Goal: Task Accomplishment & Management: Complete application form

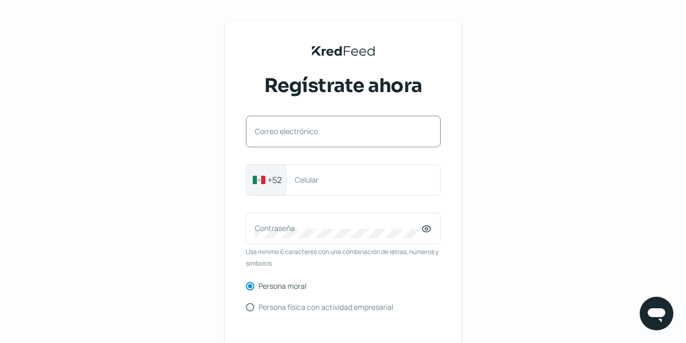
click at [272, 130] on label "Correo electrónico" at bounding box center [338, 131] width 166 height 10
click at [272, 132] on input "Correo electrónico" at bounding box center [343, 136] width 177 height 9
type input "[EMAIL_ADDRESS][DOMAIN_NAME]"
click at [336, 230] on label "Contraseña" at bounding box center [338, 228] width 166 height 10
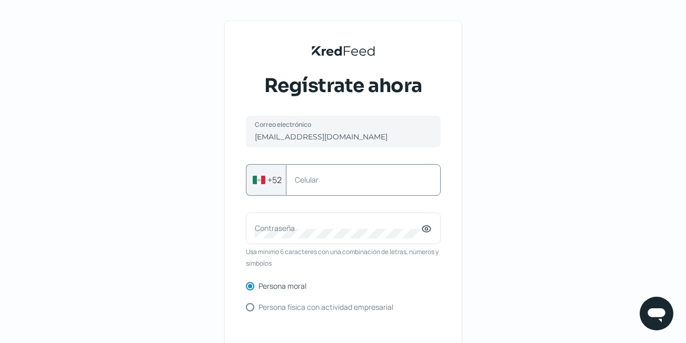
click at [342, 183] on label "Celular" at bounding box center [358, 180] width 126 height 10
click at [342, 183] on input "Celular" at bounding box center [363, 179] width 137 height 9
type input "8115267717"
click at [281, 232] on label "Contraseña" at bounding box center [338, 228] width 166 height 10
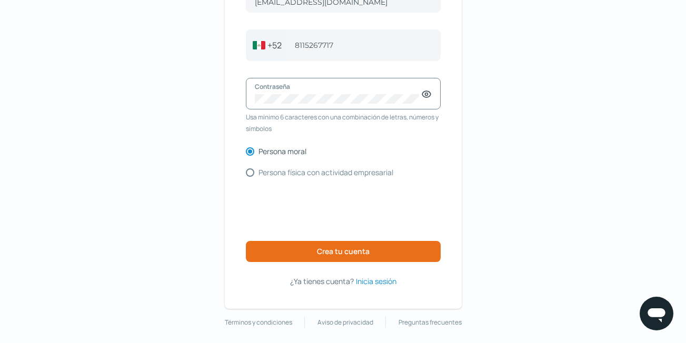
scroll to position [141, 0]
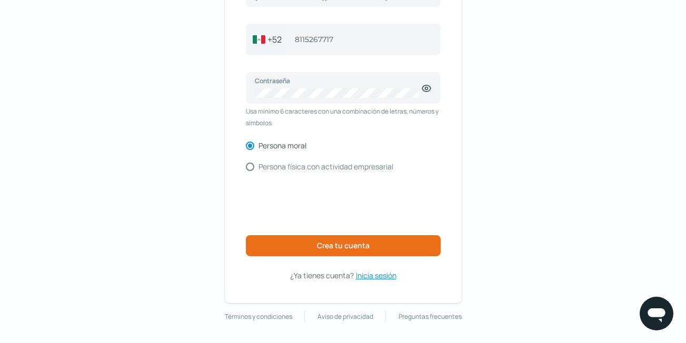
click at [381, 277] on span "Inicia sesión" at bounding box center [376, 275] width 41 height 13
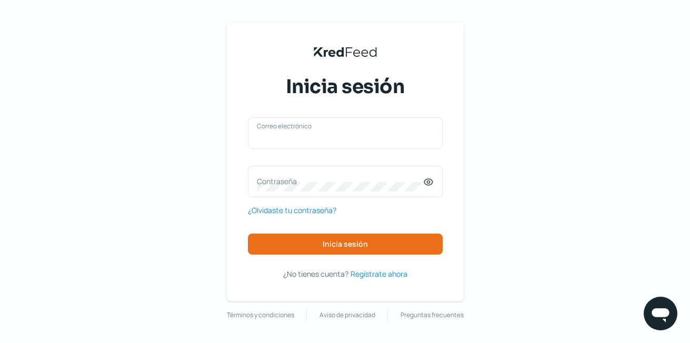
type input "[EMAIL_ADDRESS][DOMAIN_NAME]"
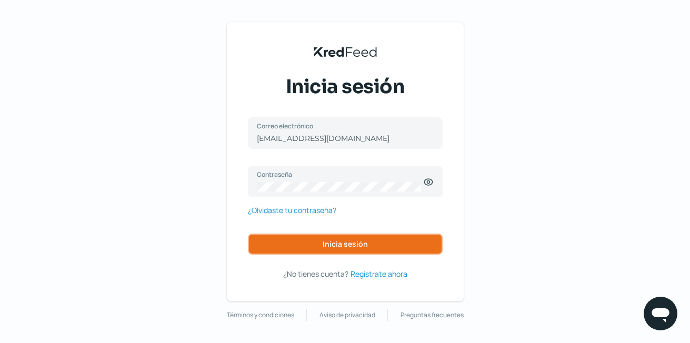
click at [351, 242] on span "Inicia sesión" at bounding box center [345, 244] width 45 height 7
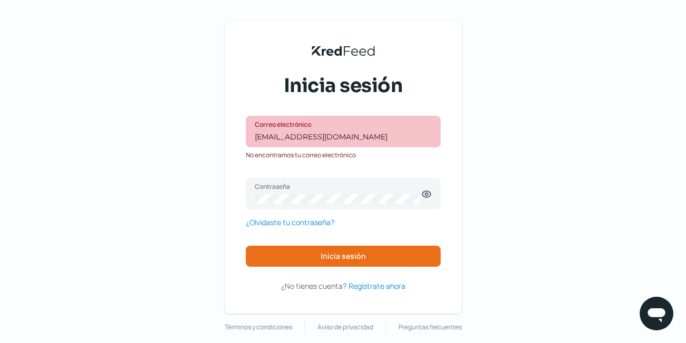
click at [315, 287] on span "¿No tienes cuenta?" at bounding box center [313, 286] width 65 height 10
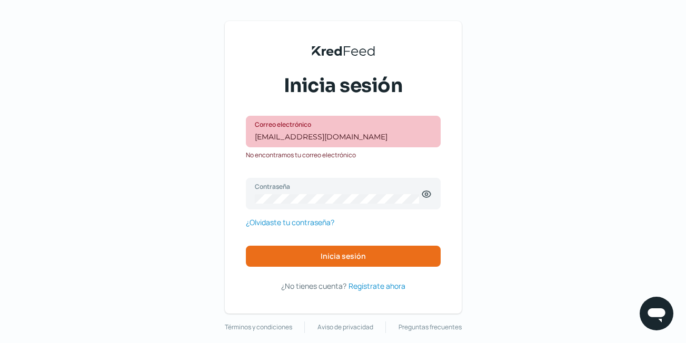
scroll to position [141, 0]
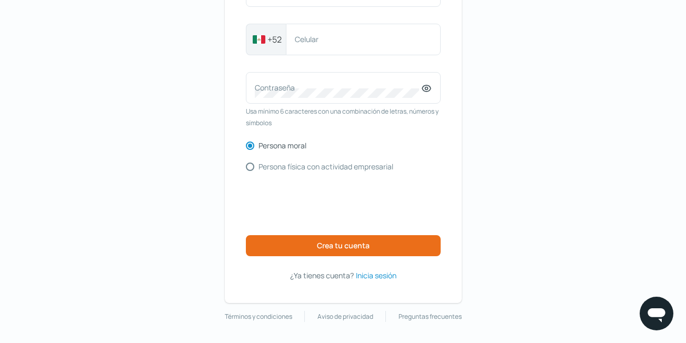
click at [310, 276] on span "¿Ya tienes cuenta?" at bounding box center [322, 276] width 64 height 10
click at [311, 278] on span "¿Ya tienes cuenta?" at bounding box center [322, 276] width 64 height 10
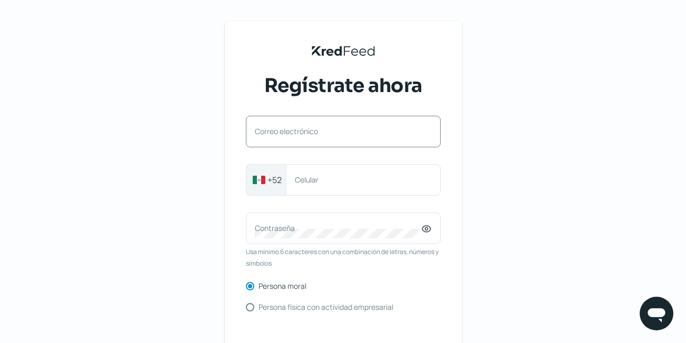
click at [266, 132] on label "Correo electrónico" at bounding box center [338, 131] width 166 height 10
click at [266, 132] on input "Correo electrónico" at bounding box center [343, 136] width 177 height 9
type input "[EMAIL_ADDRESS][DOMAIN_NAME]"
type input "528115267717"
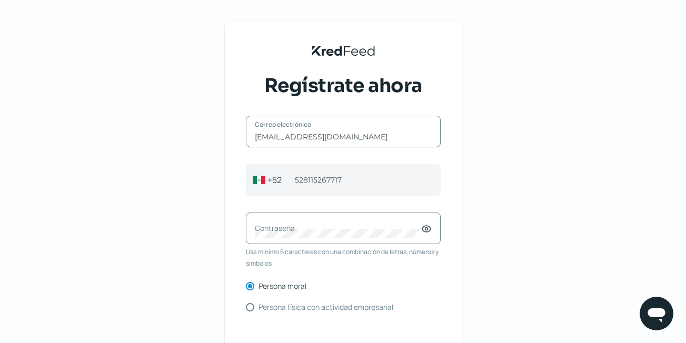
type input "[EMAIL_ADDRESS][DOMAIN_NAME]"
click at [284, 232] on label "Contraseña" at bounding box center [338, 228] width 166 height 10
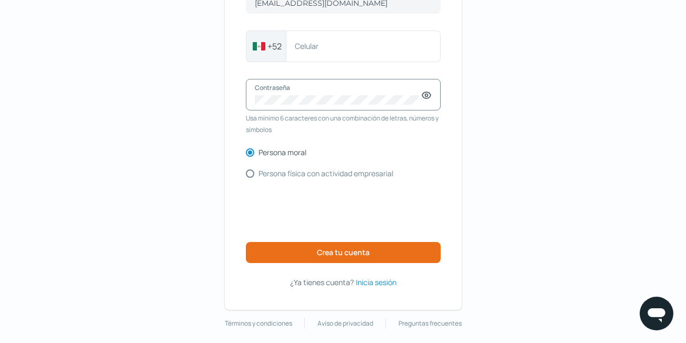
scroll to position [141, 0]
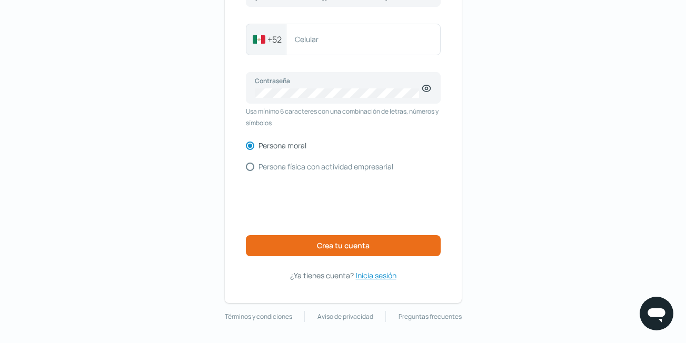
click at [378, 277] on span "Inicia sesión" at bounding box center [376, 275] width 41 height 13
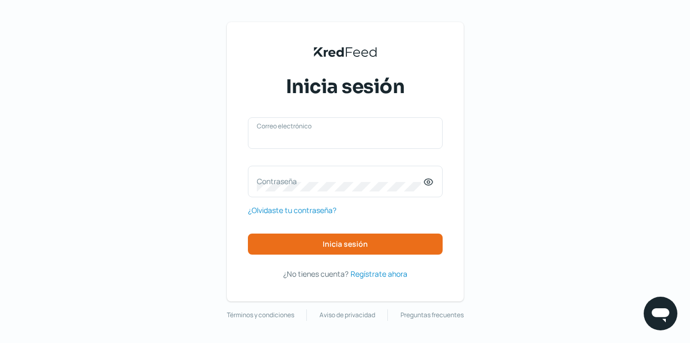
type input "[EMAIL_ADDRESS][DOMAIN_NAME]"
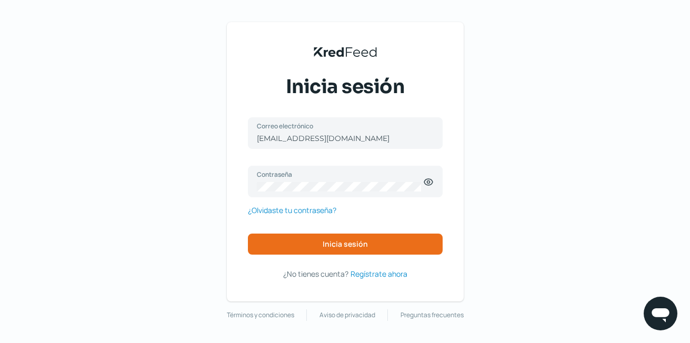
click at [311, 274] on span "¿No tienes cuenta?" at bounding box center [315, 274] width 65 height 10
click at [336, 236] on button "Inicia sesión" at bounding box center [345, 244] width 195 height 21
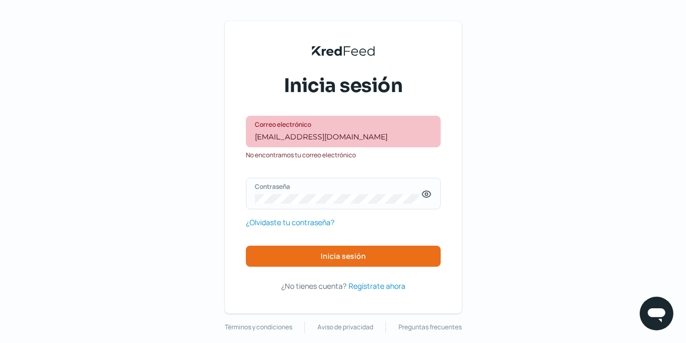
click at [428, 194] on icon at bounding box center [426, 194] width 11 height 11
click at [341, 254] on span "Inicia sesión" at bounding box center [343, 256] width 45 height 7
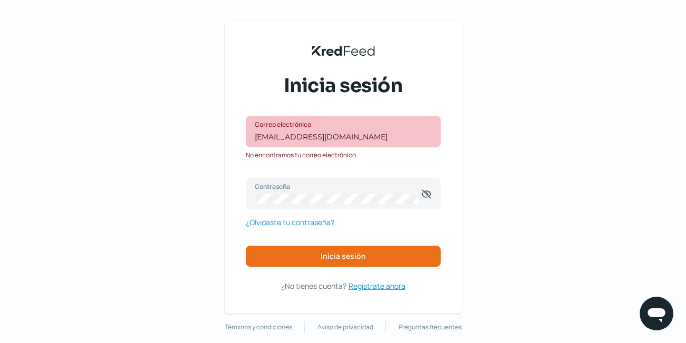
click at [362, 288] on span "Regístrate ahora" at bounding box center [377, 286] width 57 height 13
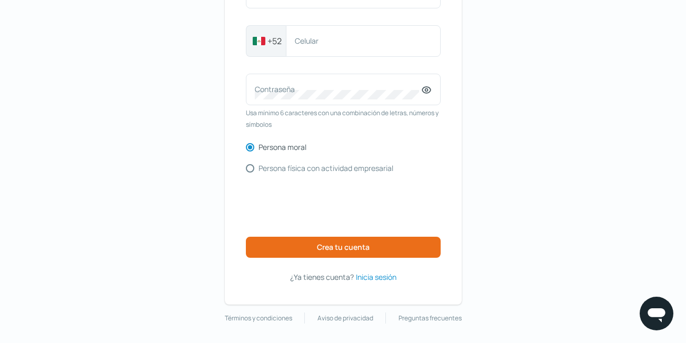
scroll to position [141, 0]
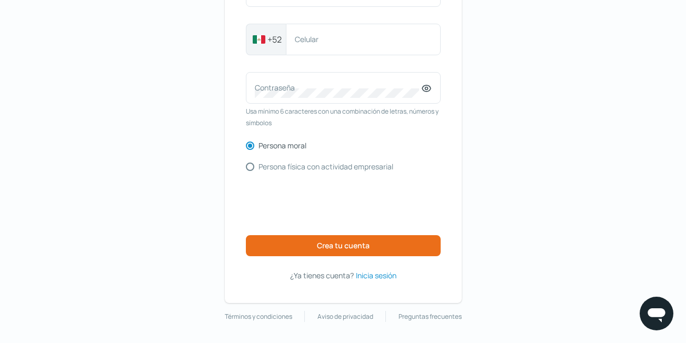
click at [319, 277] on span "¿Ya tienes cuenta?" at bounding box center [322, 276] width 64 height 10
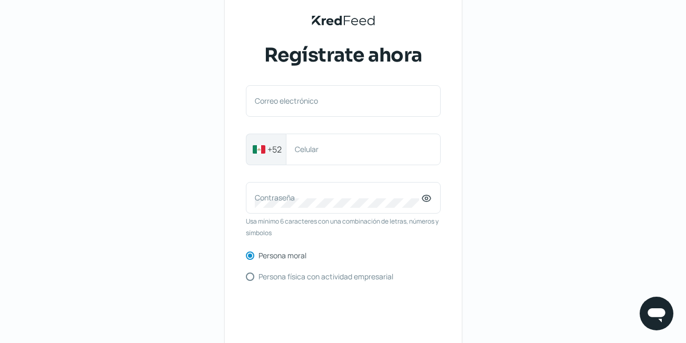
scroll to position [0, 0]
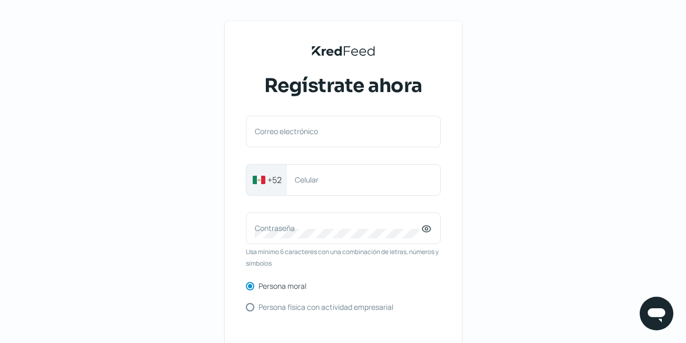
click at [95, 142] on div "KredFeed's Black Logo Regístrate ahora Correo electrónico +52 Celular Contraseñ…" at bounding box center [343, 242] width 686 height 484
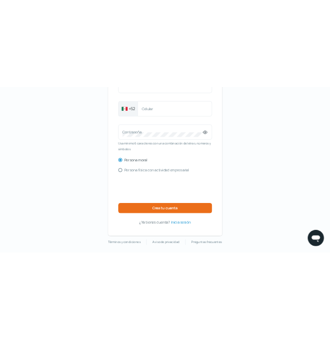
scroll to position [141, 0]
